Goal: Task Accomplishment & Management: Manage account settings

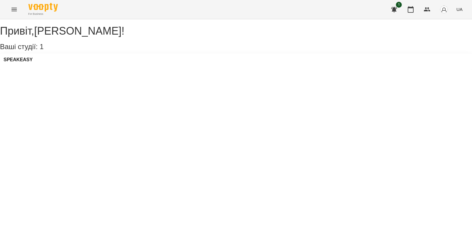
click at [138, 69] on div "SPEAKEASY" at bounding box center [236, 61] width 472 height 16
click at [120, 69] on div "SPEAKEASY" at bounding box center [236, 61] width 472 height 16
click at [60, 50] on h3 "Ваші студії: 1" at bounding box center [236, 47] width 472 height 8
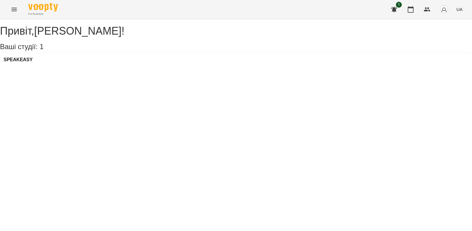
click at [33, 49] on h3 "Ваші студії: 1" at bounding box center [236, 47] width 472 height 8
click at [28, 62] on h3 "SPEAKEASY" at bounding box center [18, 59] width 29 height 5
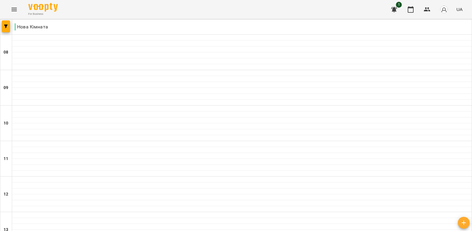
click at [12, 9] on icon "Menu" at bounding box center [14, 9] width 7 height 7
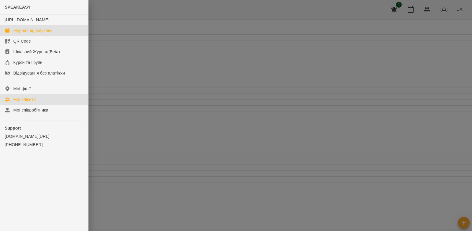
click at [32, 102] on div "Мої клієнти" at bounding box center [24, 99] width 22 height 6
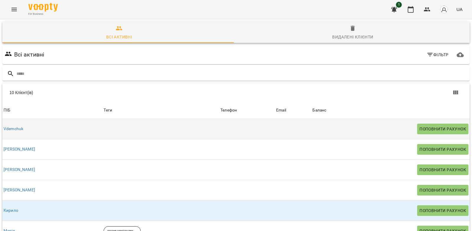
click at [134, 135] on td at bounding box center [160, 129] width 117 height 20
click at [21, 129] on link "Vdemchuk" at bounding box center [14, 129] width 20 height 6
